Goal: Browse casually: Explore the website without a specific task or goal

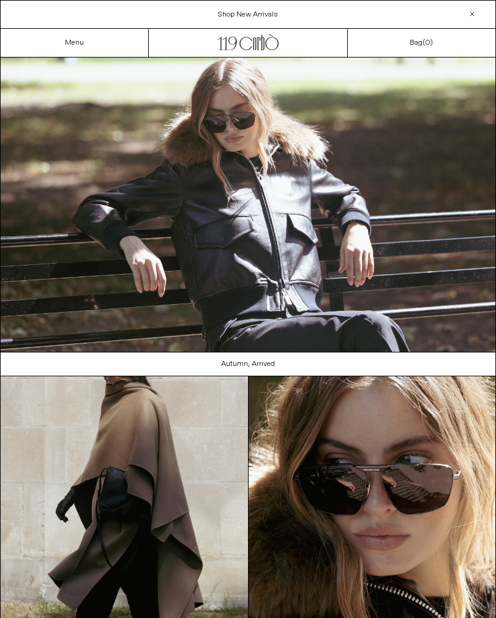
click at [77, 46] on link "Menu" at bounding box center [74, 43] width 19 height 10
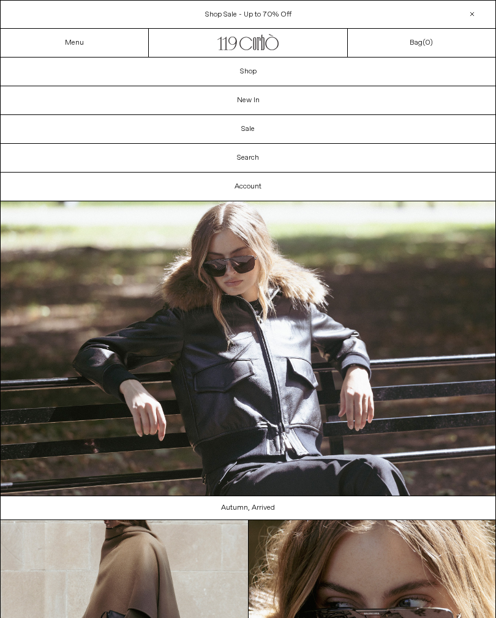
click at [254, 108] on link "New In" at bounding box center [248, 100] width 494 height 28
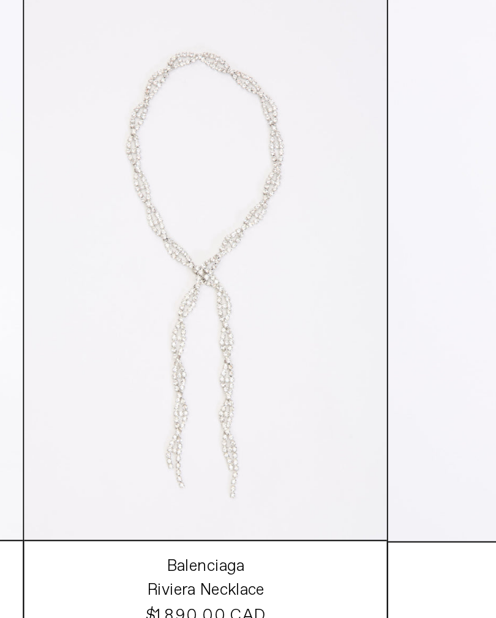
click at [166, 152] on at bounding box center [248, 209] width 164 height 246
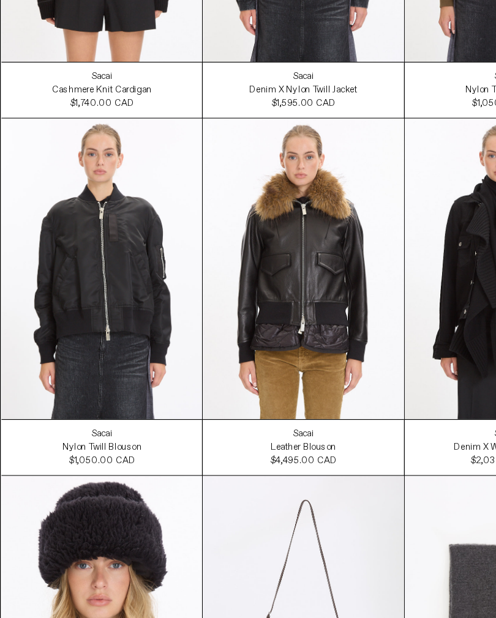
scroll to position [4283, 0]
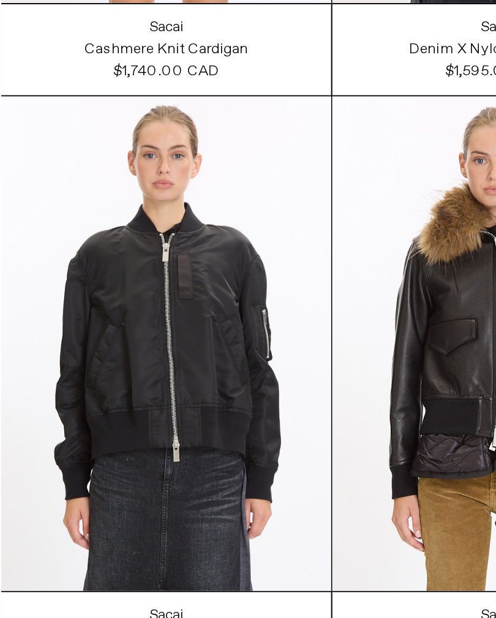
click at [119, 201] on at bounding box center [83, 318] width 164 height 246
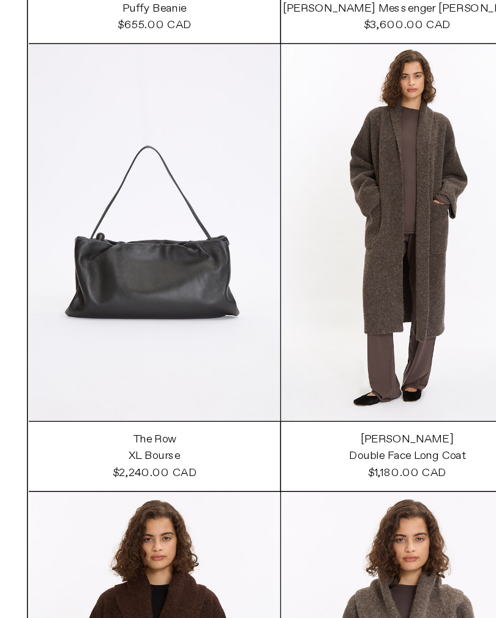
scroll to position [4898, 0]
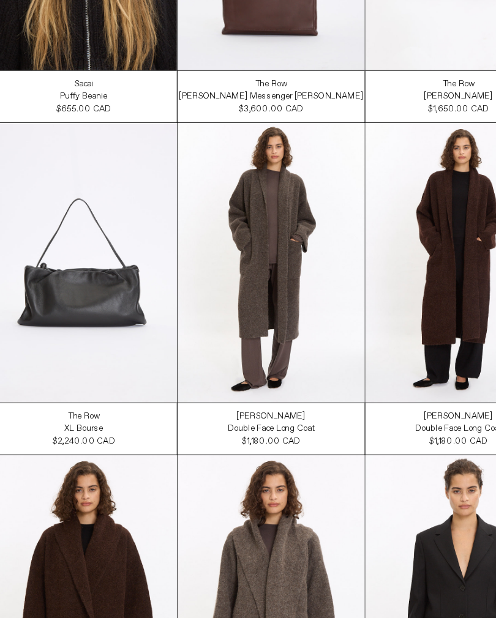
click at [295, 288] on at bounding box center [248, 288] width 164 height 246
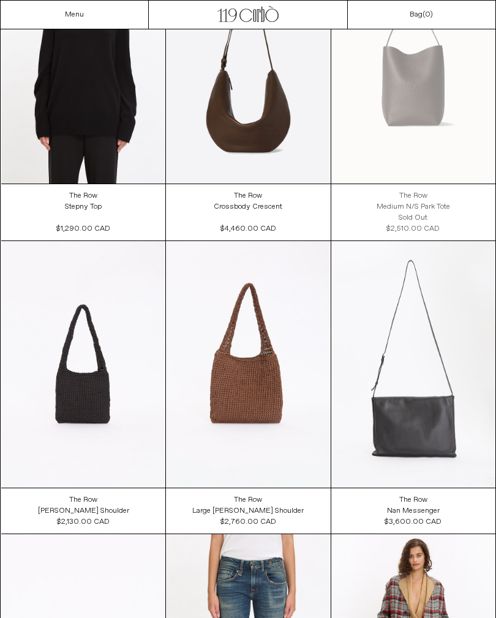
scroll to position [9897, 0]
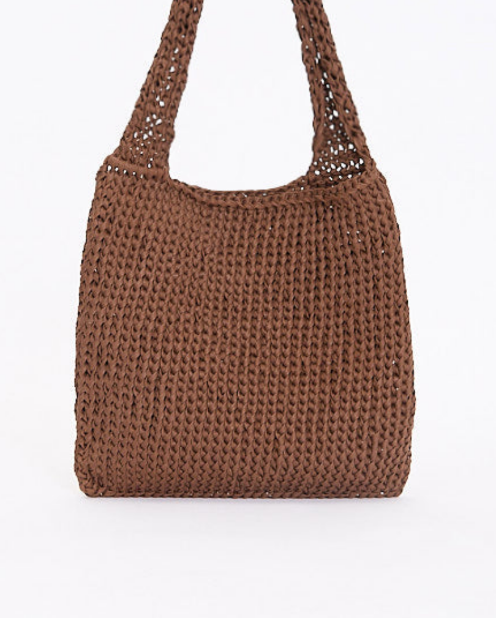
click at [166, 231] on at bounding box center [248, 354] width 164 height 246
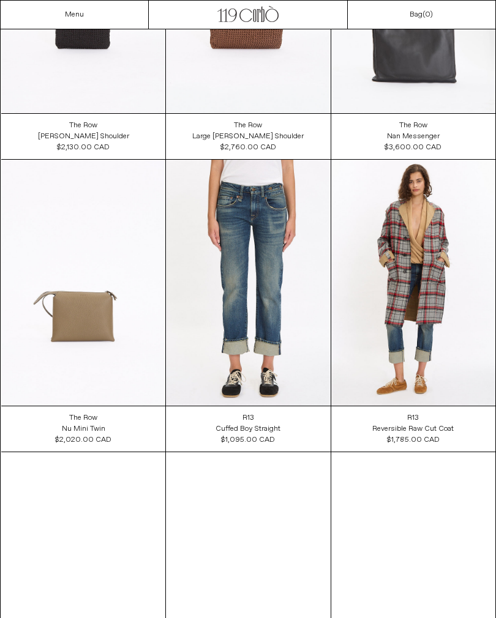
scroll to position [10260, 0]
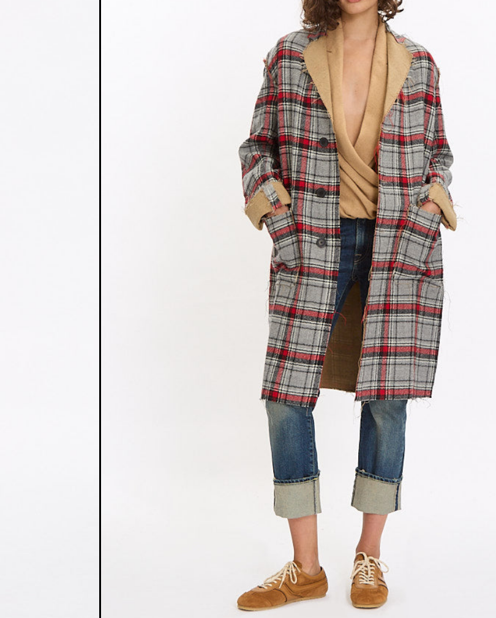
click at [331, 160] on at bounding box center [413, 283] width 164 height 247
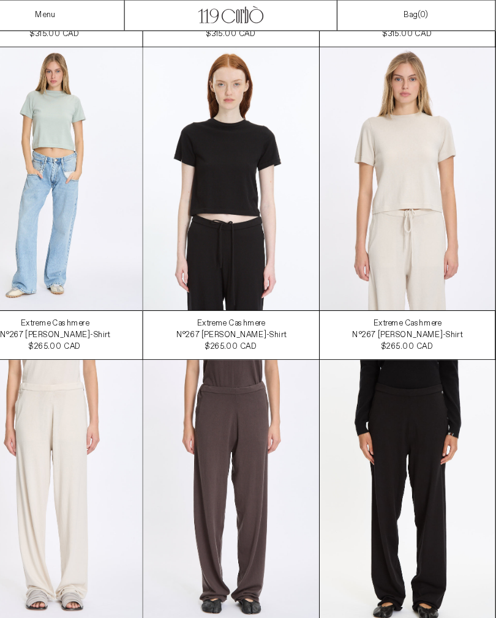
scroll to position [16567, 0]
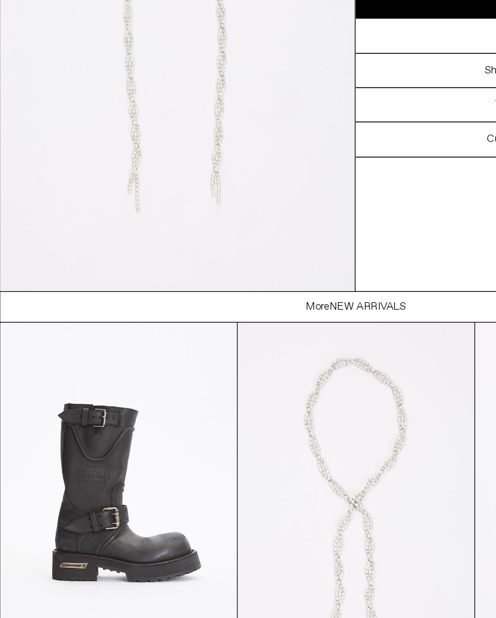
scroll to position [943, 0]
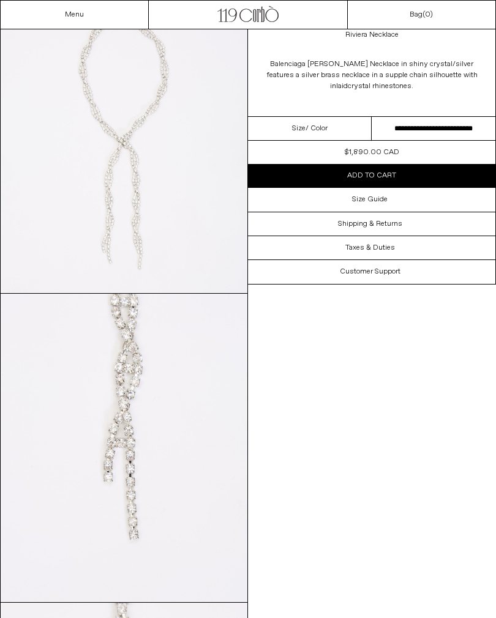
scroll to position [64, 0]
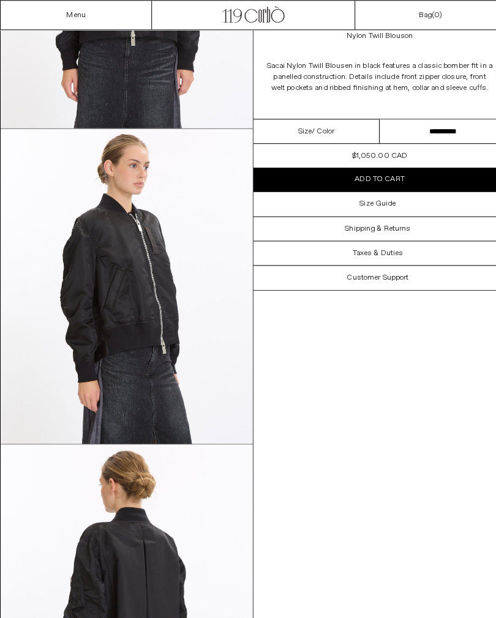
scroll to position [250, 0]
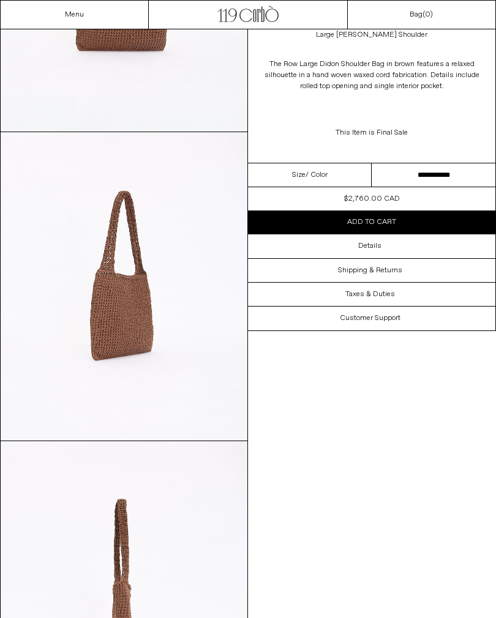
scroll to position [256, 0]
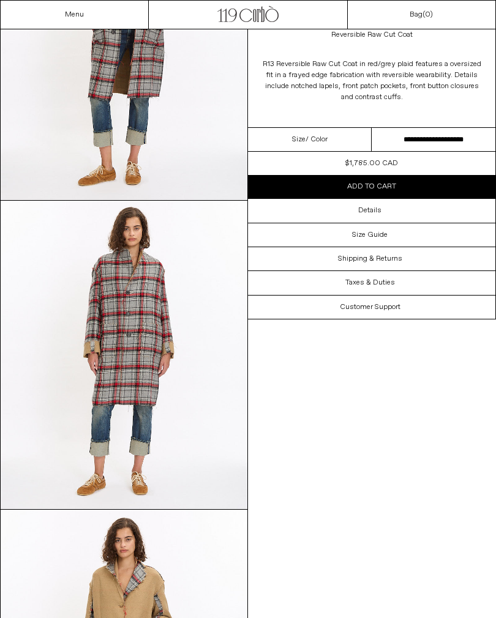
scroll to position [169, 0]
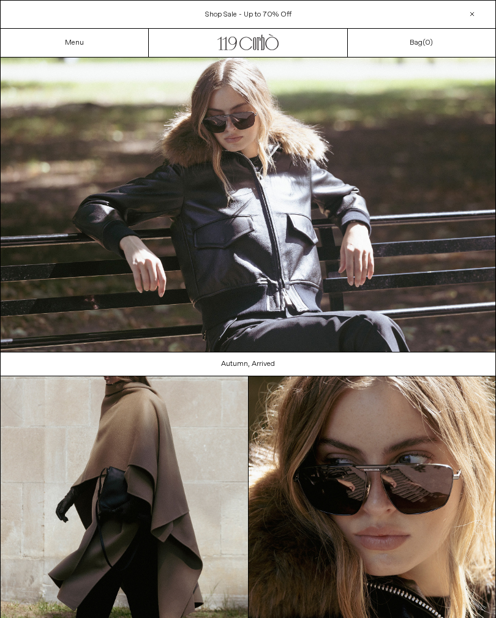
click at [84, 42] on link "Menu" at bounding box center [74, 43] width 19 height 10
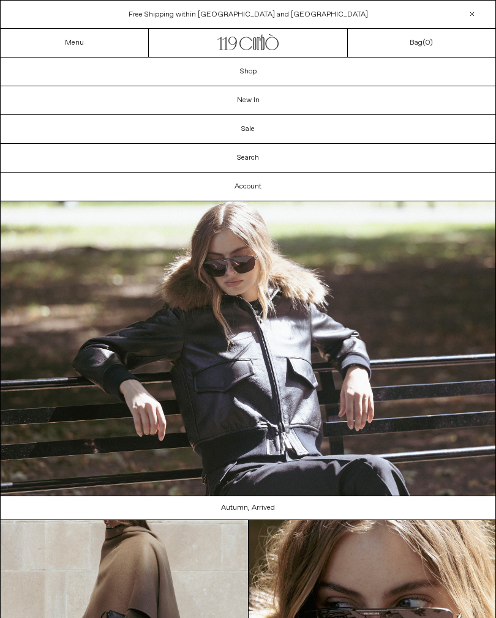
click at [253, 79] on link "Shop" at bounding box center [248, 72] width 494 height 28
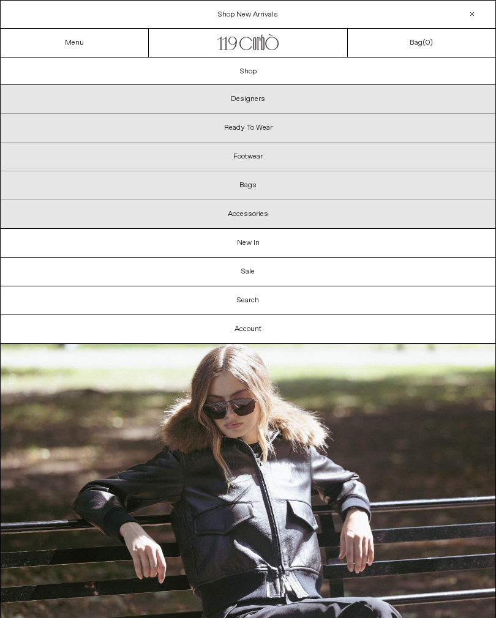
click at [251, 194] on p "Bags" at bounding box center [248, 185] width 494 height 29
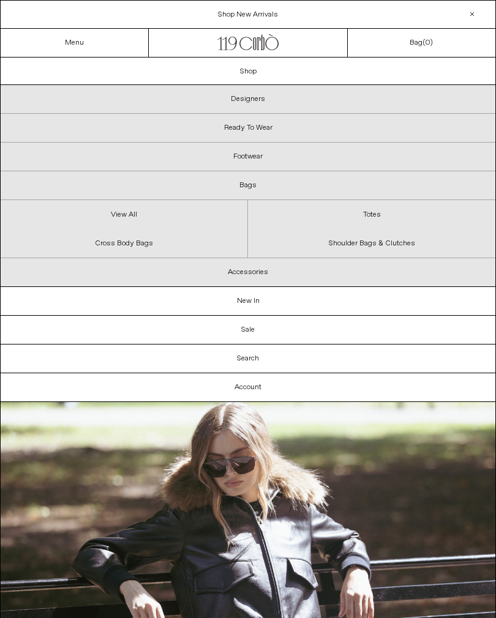
click at [127, 217] on link "View All" at bounding box center [124, 214] width 247 height 29
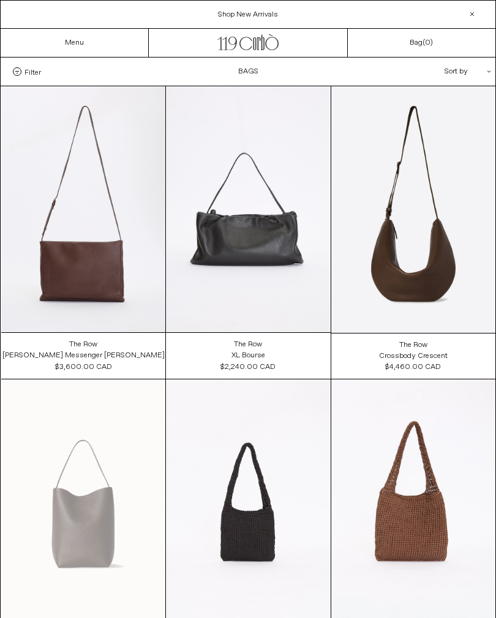
click at [74, 38] on link "Menu" at bounding box center [74, 43] width 19 height 10
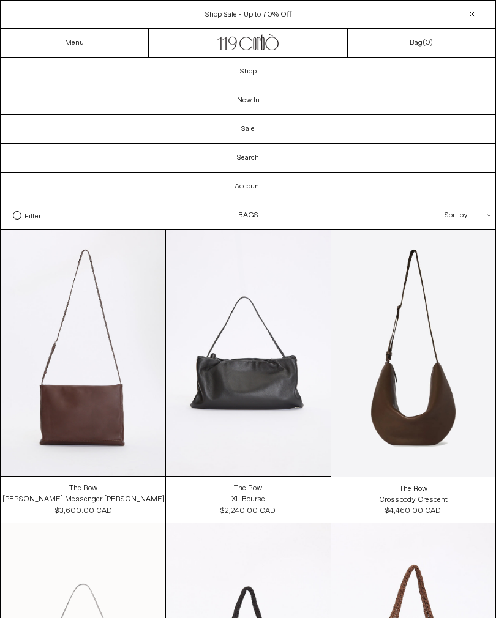
click at [256, 136] on link "Sale" at bounding box center [248, 129] width 494 height 28
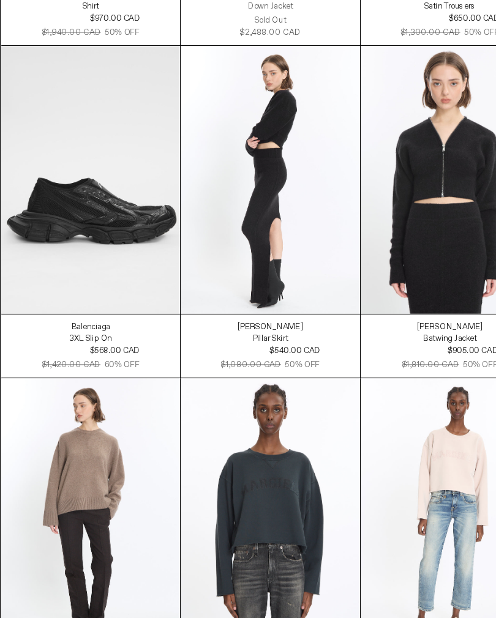
scroll to position [11346, 0]
